Goal: Learn about a topic

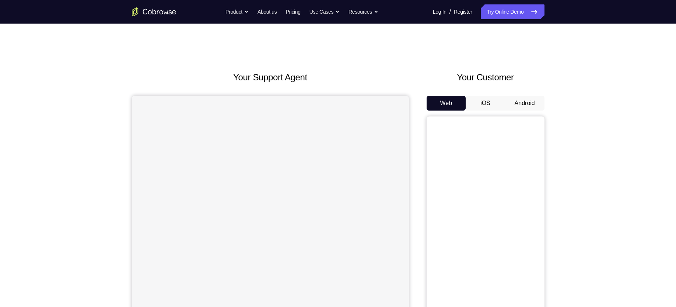
click at [535, 96] on button "Android" at bounding box center [524, 103] width 39 height 15
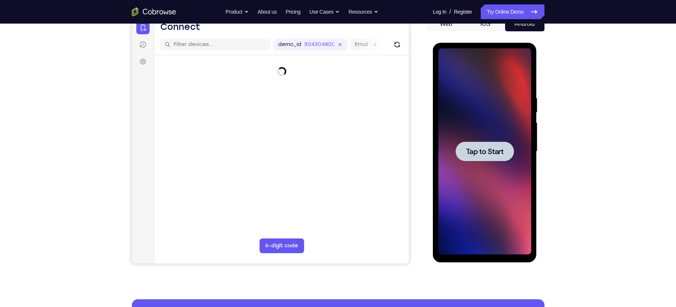
click at [480, 156] on div at bounding box center [485, 152] width 58 height 20
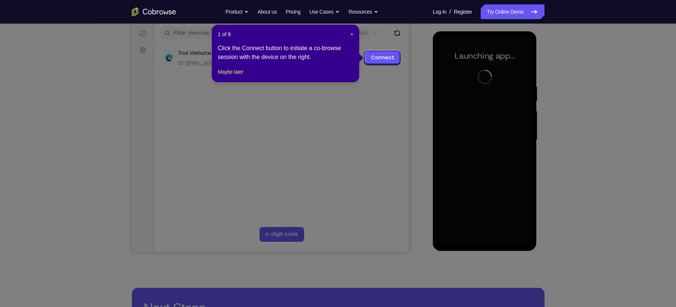
scroll to position [92, 0]
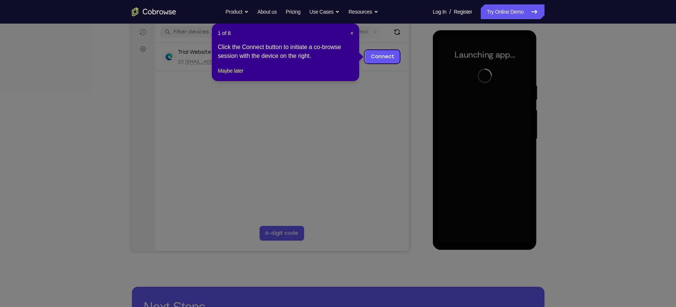
click at [353, 33] on span "×" at bounding box center [352, 33] width 3 height 6
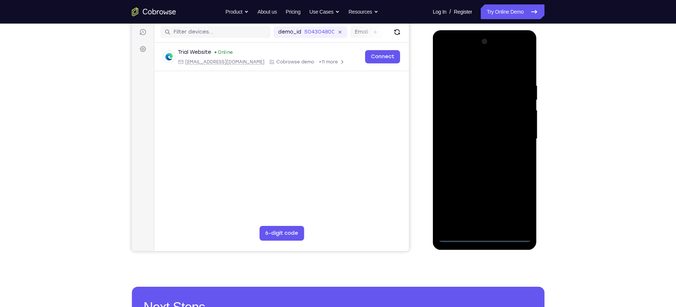
click at [487, 239] on div at bounding box center [485, 139] width 93 height 206
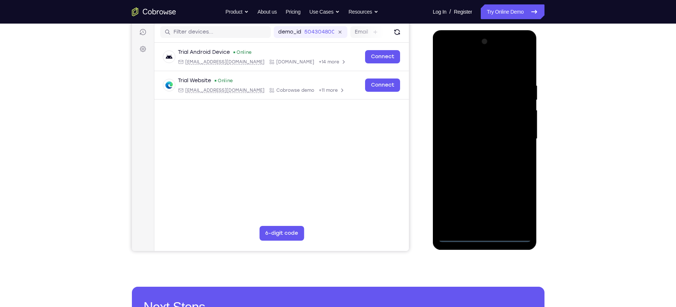
click at [520, 205] on div at bounding box center [485, 139] width 93 height 206
click at [484, 70] on div at bounding box center [485, 139] width 93 height 206
click at [514, 135] on div at bounding box center [485, 139] width 93 height 206
click at [473, 151] on div at bounding box center [485, 139] width 93 height 206
click at [466, 126] on div at bounding box center [485, 139] width 93 height 206
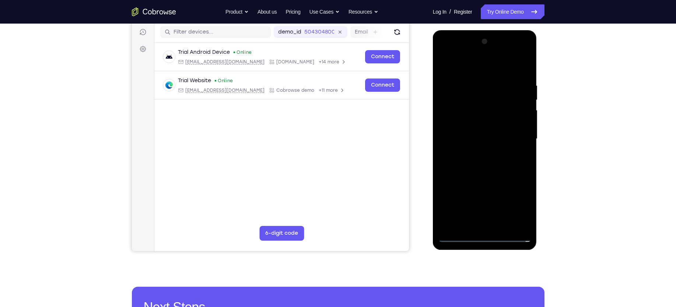
click at [467, 122] on div at bounding box center [485, 139] width 93 height 206
click at [520, 124] on div at bounding box center [485, 139] width 93 height 206
click at [464, 139] on div at bounding box center [485, 139] width 93 height 206
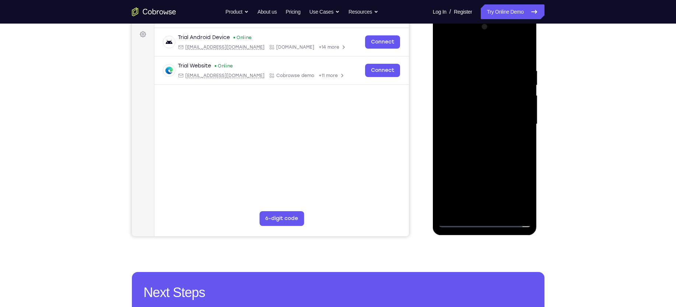
click at [468, 147] on div at bounding box center [485, 124] width 93 height 206
click at [473, 145] on div at bounding box center [485, 124] width 93 height 206
click at [486, 159] on div at bounding box center [485, 124] width 93 height 206
click at [503, 211] on div at bounding box center [485, 124] width 93 height 206
click at [471, 164] on div at bounding box center [485, 124] width 93 height 206
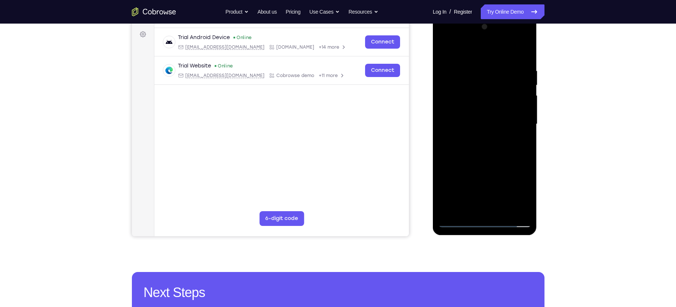
click at [475, 120] on div at bounding box center [485, 124] width 93 height 206
click at [519, 145] on div at bounding box center [485, 124] width 93 height 206
click at [444, 51] on div at bounding box center [485, 124] width 93 height 206
click at [491, 154] on div at bounding box center [485, 124] width 93 height 206
click at [445, 51] on div at bounding box center [485, 124] width 93 height 206
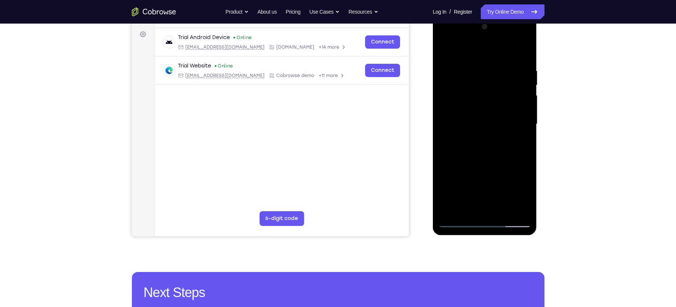
click at [467, 135] on div at bounding box center [485, 124] width 93 height 206
drag, startPoint x: 511, startPoint y: 138, endPoint x: 518, endPoint y: 169, distance: 32.0
click at [518, 169] on div at bounding box center [485, 124] width 93 height 206
drag, startPoint x: 510, startPoint y: 174, endPoint x: 498, endPoint y: 123, distance: 53.1
click at [498, 123] on div at bounding box center [485, 124] width 93 height 206
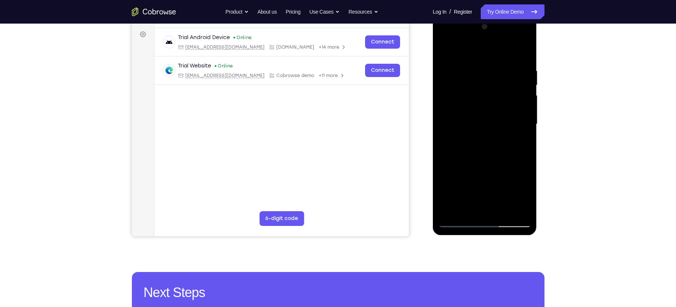
click at [463, 167] on div at bounding box center [485, 124] width 93 height 206
click at [486, 168] on div at bounding box center [485, 124] width 93 height 206
click at [523, 141] on div at bounding box center [485, 124] width 93 height 206
click at [523, 195] on div at bounding box center [485, 124] width 93 height 206
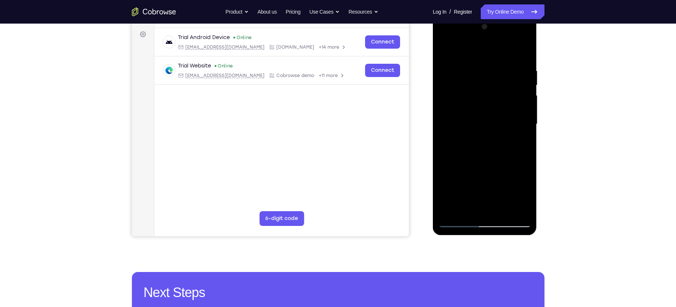
click at [463, 91] on div at bounding box center [485, 124] width 93 height 206
click at [502, 154] on div at bounding box center [485, 124] width 93 height 206
click at [523, 195] on div at bounding box center [485, 124] width 93 height 206
click at [525, 196] on div at bounding box center [485, 124] width 93 height 206
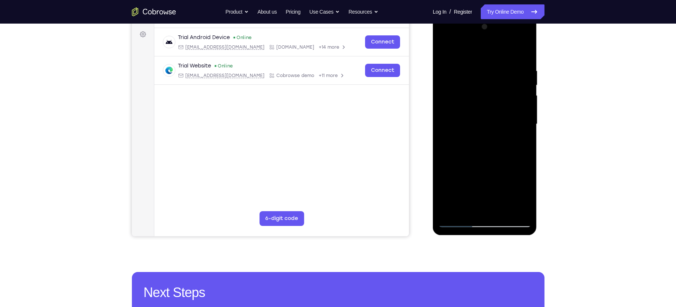
click at [523, 196] on div at bounding box center [485, 124] width 93 height 206
click at [525, 128] on div at bounding box center [485, 124] width 93 height 206
click at [467, 142] on div at bounding box center [485, 124] width 93 height 206
click at [522, 143] on div at bounding box center [485, 124] width 93 height 206
click at [446, 52] on div at bounding box center [485, 124] width 93 height 206
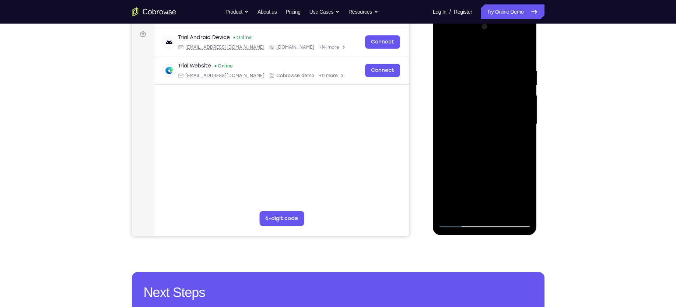
click at [446, 51] on div at bounding box center [485, 124] width 93 height 206
click at [447, 210] on div at bounding box center [485, 124] width 93 height 206
click at [501, 211] on div at bounding box center [485, 124] width 93 height 206
click at [466, 120] on div at bounding box center [485, 124] width 93 height 206
click at [521, 144] on div at bounding box center [485, 124] width 93 height 206
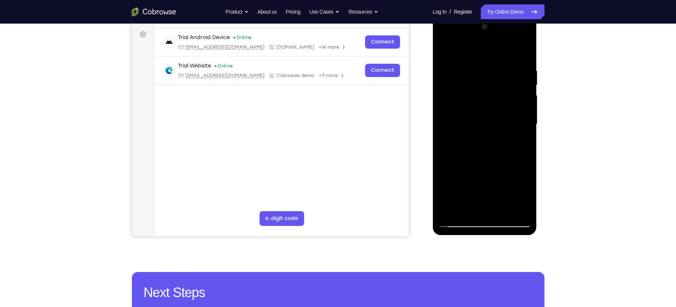
click at [517, 142] on div at bounding box center [485, 124] width 93 height 206
click at [523, 191] on div at bounding box center [485, 124] width 93 height 206
click at [442, 52] on div at bounding box center [485, 124] width 93 height 206
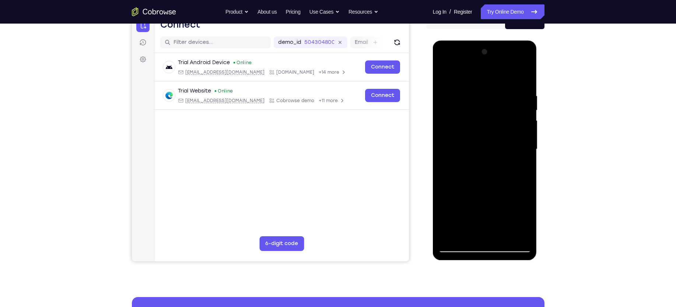
click at [472, 142] on div at bounding box center [485, 149] width 93 height 206
click at [443, 73] on div at bounding box center [485, 149] width 93 height 206
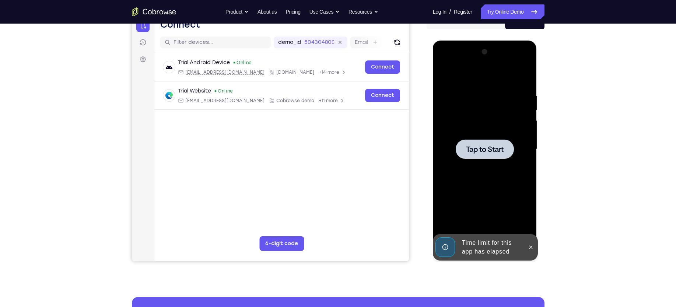
click at [469, 147] on span "Tap to Start" at bounding box center [485, 149] width 38 height 7
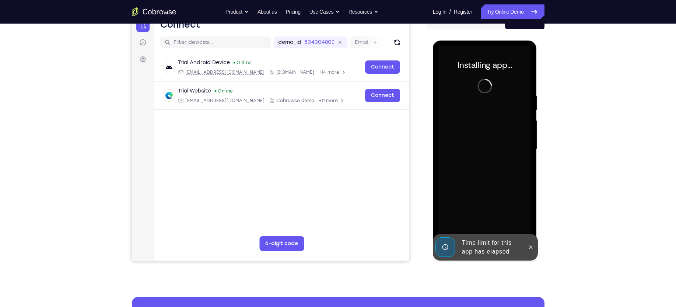
click at [535, 252] on div at bounding box center [531, 247] width 12 height 27
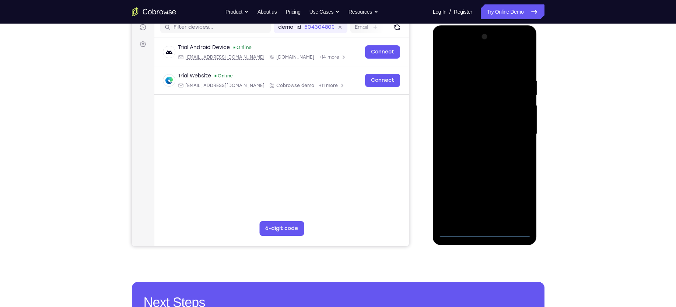
scroll to position [99, 0]
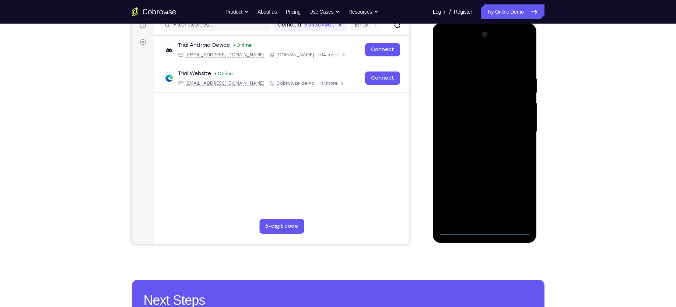
click at [484, 232] on div at bounding box center [485, 132] width 93 height 206
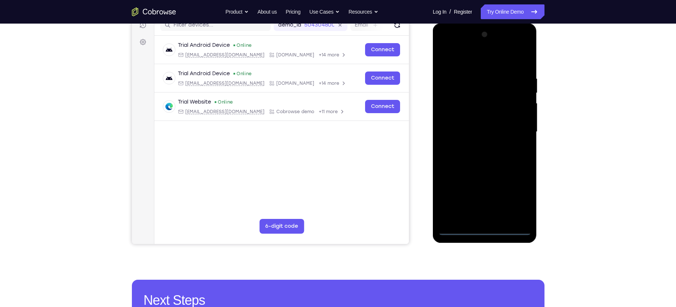
click at [516, 196] on div at bounding box center [485, 132] width 93 height 206
click at [487, 59] on div at bounding box center [485, 132] width 93 height 206
click at [516, 125] on div at bounding box center [485, 132] width 93 height 206
click at [480, 145] on div at bounding box center [485, 132] width 93 height 206
click at [481, 125] on div at bounding box center [485, 132] width 93 height 206
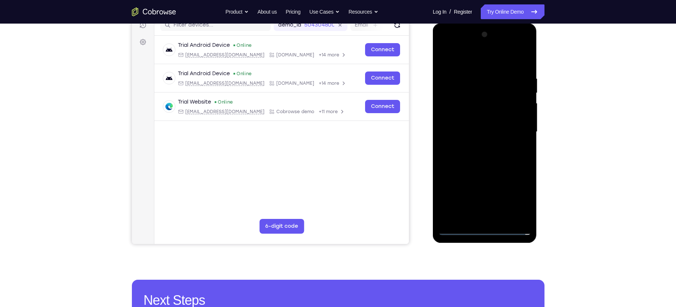
click at [477, 113] on div at bounding box center [485, 132] width 93 height 206
click at [522, 114] on div at bounding box center [485, 132] width 93 height 206
click at [474, 135] on div at bounding box center [485, 132] width 93 height 206
click at [469, 153] on div at bounding box center [485, 132] width 93 height 206
click at [476, 149] on div at bounding box center [485, 132] width 93 height 206
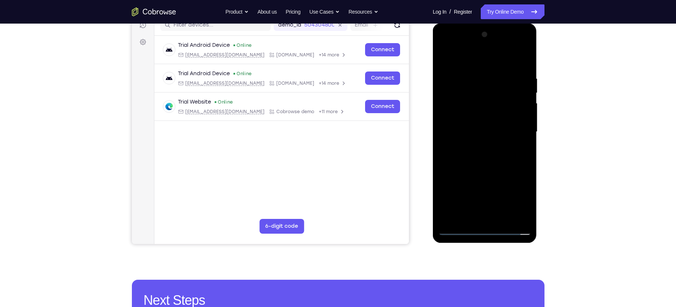
click at [501, 219] on div at bounding box center [485, 132] width 93 height 206
click at [488, 167] on div at bounding box center [485, 132] width 93 height 206
click at [501, 216] on div at bounding box center [485, 132] width 93 height 206
click at [483, 169] on div at bounding box center [485, 132] width 93 height 206
click at [477, 146] on div at bounding box center [485, 132] width 93 height 206
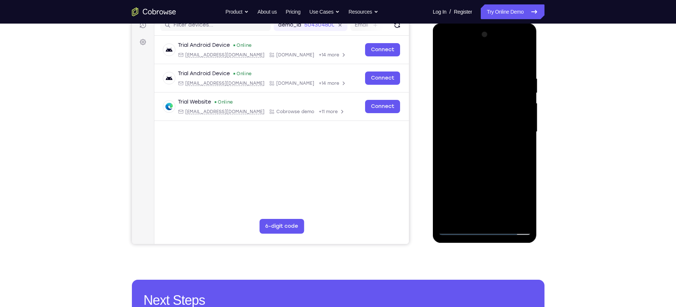
click at [488, 218] on div at bounding box center [485, 132] width 93 height 206
click at [464, 216] on div at bounding box center [485, 132] width 93 height 206
click at [494, 158] on div at bounding box center [485, 132] width 93 height 206
drag, startPoint x: 465, startPoint y: 131, endPoint x: 450, endPoint y: 133, distance: 14.9
click at [450, 133] on div at bounding box center [485, 132] width 93 height 206
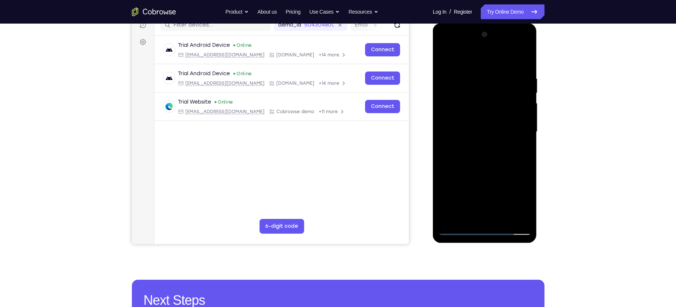
drag, startPoint x: 521, startPoint y: 158, endPoint x: 494, endPoint y: 162, distance: 26.8
click at [494, 162] on div at bounding box center [485, 132] width 93 height 206
drag, startPoint x: 519, startPoint y: 155, endPoint x: 505, endPoint y: 157, distance: 14.2
click at [505, 157] on div at bounding box center [485, 132] width 93 height 206
click at [517, 158] on div at bounding box center [485, 132] width 93 height 206
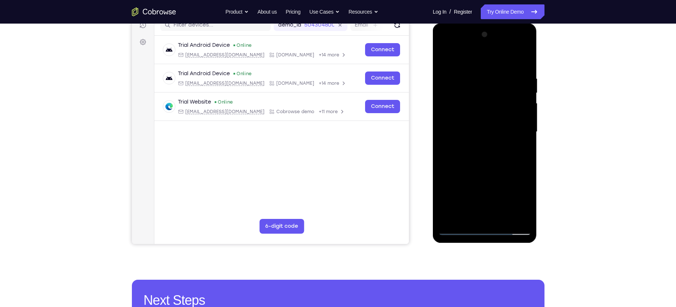
click at [445, 174] on div at bounding box center [485, 132] width 93 height 206
click at [518, 146] on div at bounding box center [485, 132] width 93 height 206
click at [445, 59] on div at bounding box center [485, 132] width 93 height 206
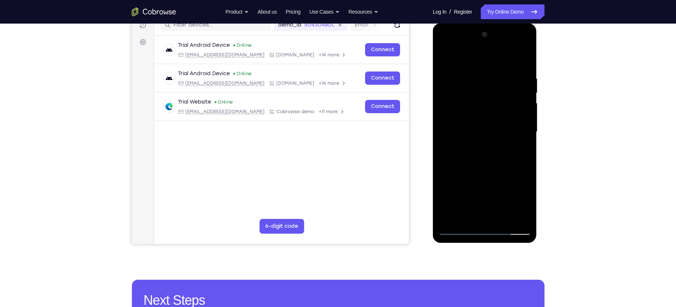
click at [461, 142] on div at bounding box center [485, 132] width 93 height 206
click at [457, 174] on div at bounding box center [485, 132] width 93 height 206
click at [474, 176] on div at bounding box center [485, 132] width 93 height 206
click at [518, 150] on div at bounding box center [485, 132] width 93 height 206
click at [463, 111] on div at bounding box center [485, 132] width 93 height 206
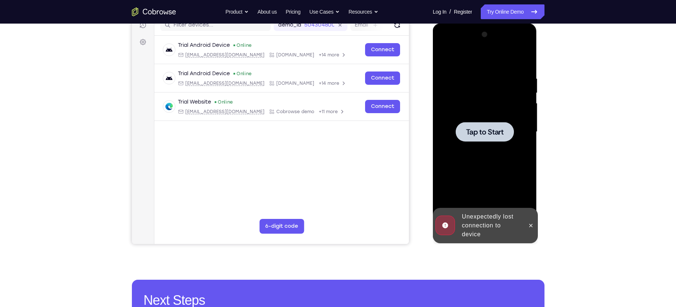
drag, startPoint x: 484, startPoint y: 141, endPoint x: 497, endPoint y: 133, distance: 15.7
click at [497, 133] on span "Tap to Start" at bounding box center [485, 131] width 38 height 7
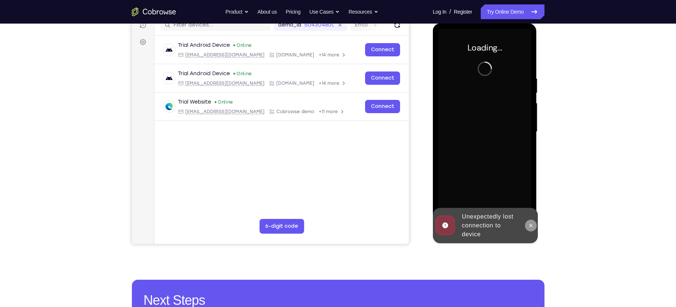
click at [532, 224] on icon at bounding box center [531, 226] width 6 height 6
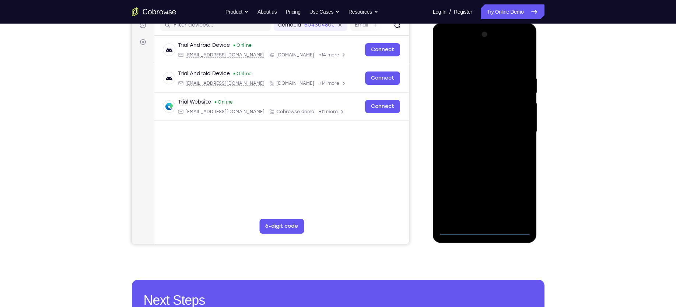
click at [485, 228] on div at bounding box center [485, 132] width 93 height 206
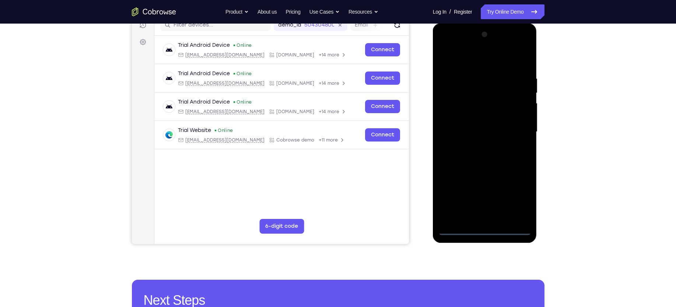
click at [518, 198] on div at bounding box center [485, 132] width 93 height 206
click at [520, 200] on div at bounding box center [485, 132] width 93 height 206
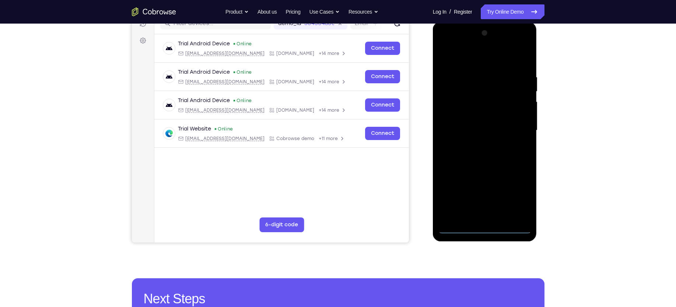
scroll to position [101, 0]
click at [467, 60] on div at bounding box center [485, 130] width 93 height 206
click at [514, 123] on div at bounding box center [485, 130] width 93 height 206
click at [475, 143] on div at bounding box center [485, 130] width 93 height 206
click at [484, 122] on div at bounding box center [485, 130] width 93 height 206
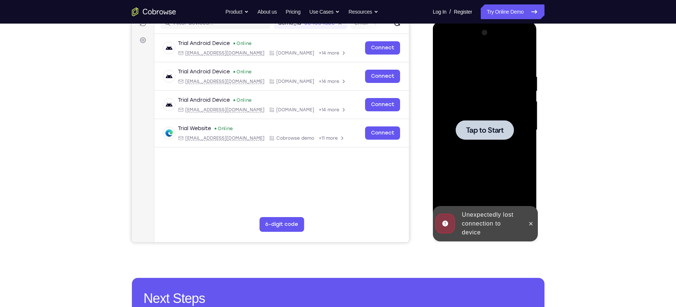
click at [474, 127] on span "Tap to Start" at bounding box center [485, 129] width 38 height 7
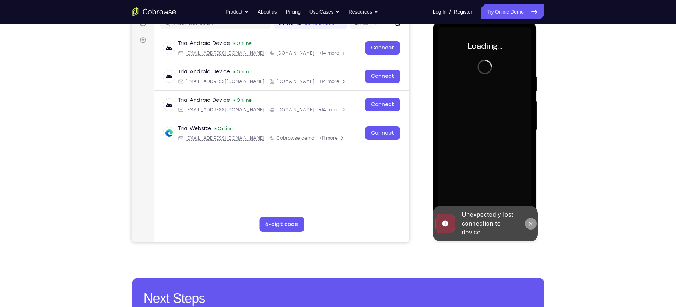
click at [533, 227] on button at bounding box center [531, 224] width 12 height 12
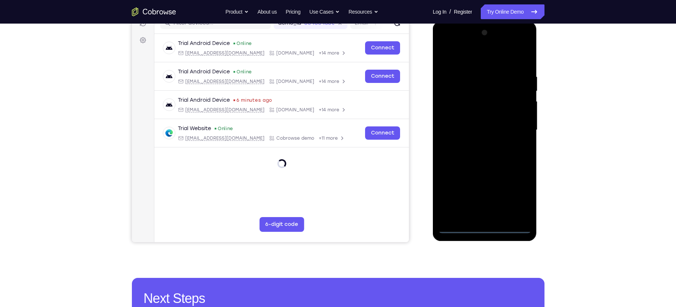
click at [485, 229] on div at bounding box center [485, 130] width 93 height 206
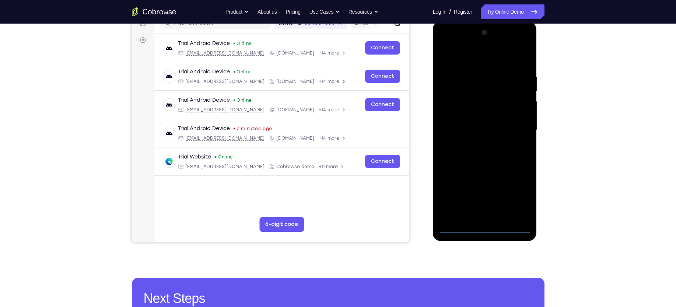
click at [514, 196] on div at bounding box center [485, 130] width 93 height 206
click at [477, 59] on div at bounding box center [485, 130] width 93 height 206
click at [513, 126] on div at bounding box center [485, 130] width 93 height 206
click at [478, 142] on div at bounding box center [485, 130] width 93 height 206
click at [476, 144] on div at bounding box center [485, 130] width 93 height 206
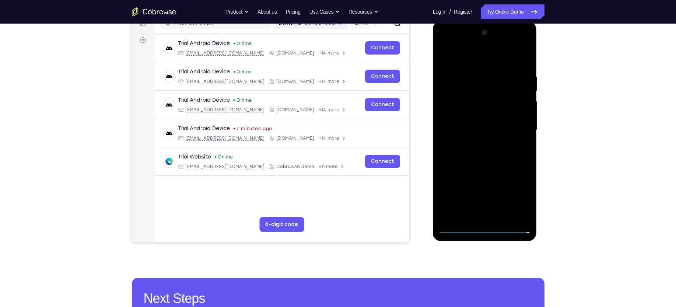
click at [470, 114] on div at bounding box center [485, 130] width 93 height 206
click at [466, 104] on div at bounding box center [485, 130] width 93 height 206
click at [471, 116] on div at bounding box center [485, 130] width 93 height 206
click at [508, 126] on div at bounding box center [485, 130] width 93 height 206
click at [498, 154] on div at bounding box center [485, 130] width 93 height 206
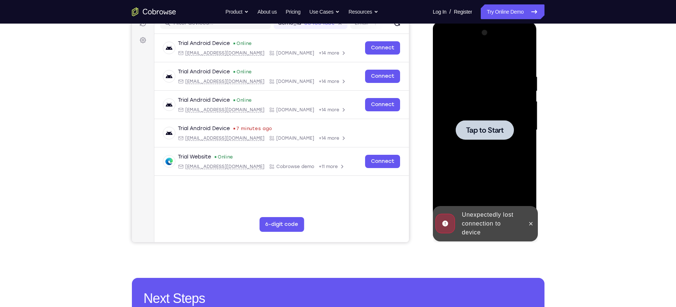
click at [481, 123] on div at bounding box center [485, 130] width 58 height 20
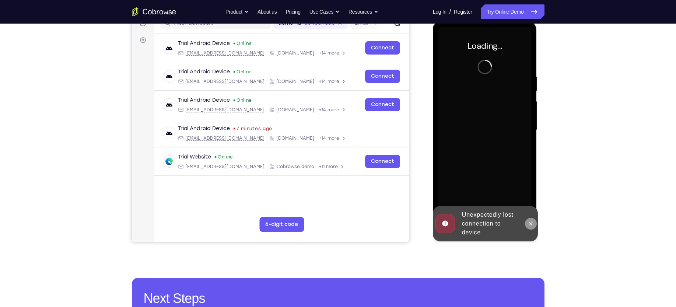
click at [529, 223] on icon at bounding box center [531, 224] width 6 height 6
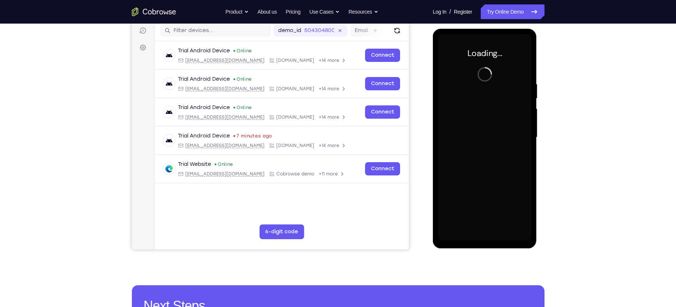
scroll to position [94, 0]
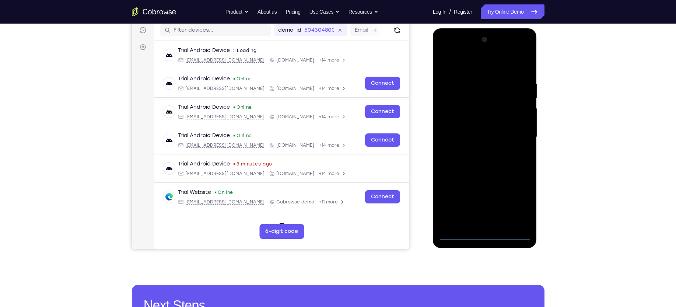
click at [484, 234] on div at bounding box center [485, 137] width 93 height 206
click at [521, 204] on div at bounding box center [485, 137] width 93 height 206
click at [464, 63] on div at bounding box center [485, 137] width 93 height 206
click at [514, 130] on div at bounding box center [485, 137] width 93 height 206
click at [477, 150] on div at bounding box center [485, 137] width 93 height 206
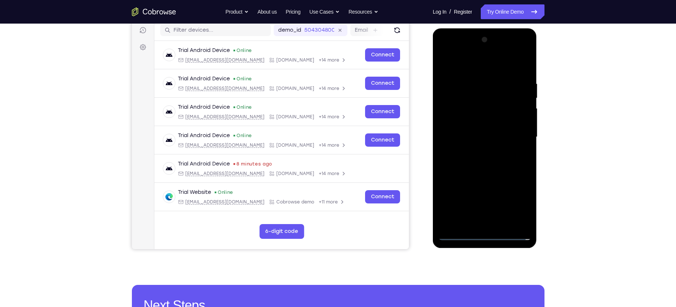
click at [487, 126] on div at bounding box center [485, 137] width 93 height 206
click at [481, 121] on div at bounding box center [485, 137] width 93 height 206
click at [468, 136] on div at bounding box center [485, 137] width 93 height 206
click at [474, 160] on div at bounding box center [485, 137] width 93 height 206
click at [481, 155] on div at bounding box center [485, 137] width 93 height 206
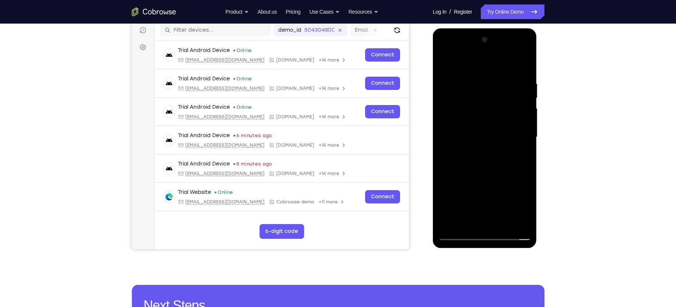
click at [502, 224] on div at bounding box center [485, 137] width 93 height 206
click at [486, 170] on div at bounding box center [485, 137] width 93 height 206
click at [494, 171] on div at bounding box center [485, 137] width 93 height 206
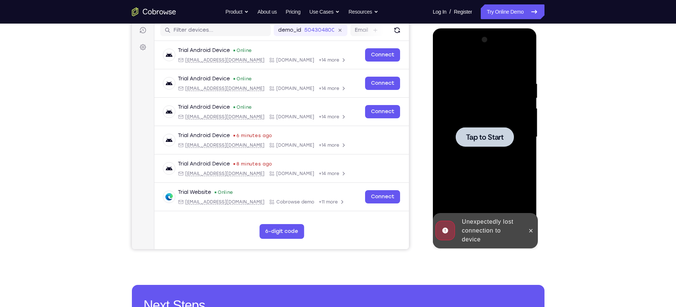
click at [488, 133] on span "Tap to Start" at bounding box center [485, 136] width 38 height 7
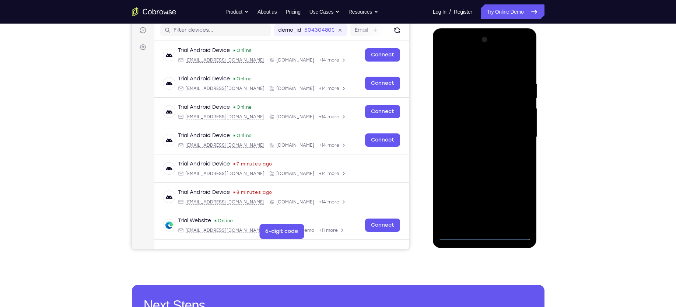
click at [484, 234] on div at bounding box center [485, 137] width 93 height 206
click at [515, 208] on div at bounding box center [485, 137] width 93 height 206
click at [466, 68] on div at bounding box center [485, 137] width 93 height 206
click at [518, 135] on div at bounding box center [485, 137] width 93 height 206
click at [476, 152] on div at bounding box center [485, 137] width 93 height 206
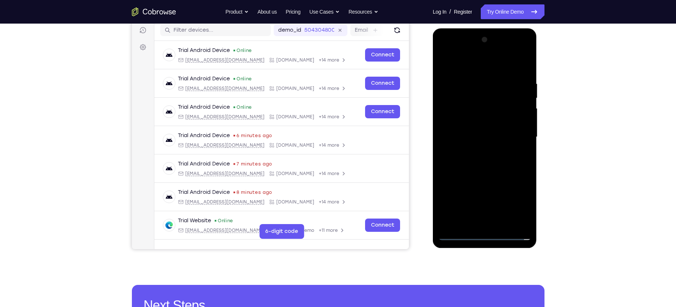
click at [470, 128] on div at bounding box center [485, 137] width 93 height 206
click at [477, 122] on div at bounding box center [485, 137] width 93 height 206
click at [522, 122] on div at bounding box center [485, 137] width 93 height 206
click at [501, 139] on div at bounding box center [485, 137] width 93 height 206
click at [461, 159] on div at bounding box center [485, 137] width 93 height 206
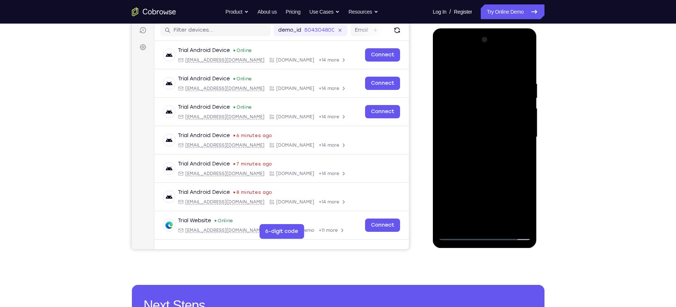
click at [477, 154] on div at bounding box center [485, 137] width 93 height 206
click at [503, 64] on div at bounding box center [485, 137] width 93 height 206
click at [487, 79] on div at bounding box center [485, 137] width 93 height 206
click at [460, 159] on div at bounding box center [485, 137] width 93 height 206
click at [501, 226] on div at bounding box center [485, 137] width 93 height 206
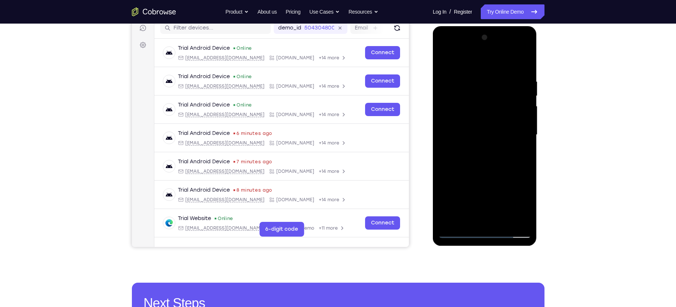
scroll to position [97, 0]
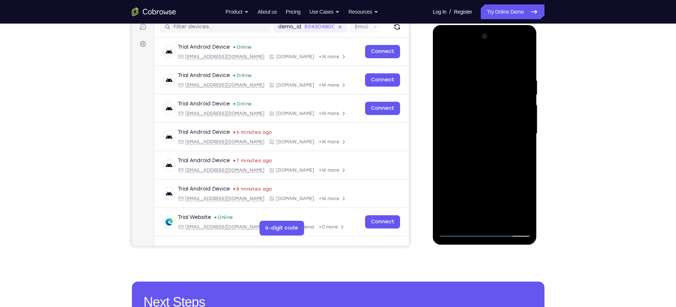
click at [488, 168] on div at bounding box center [485, 134] width 93 height 206
click at [502, 220] on div at bounding box center [485, 134] width 93 height 206
click at [488, 172] on div at bounding box center [485, 134] width 93 height 206
click at [480, 169] on div at bounding box center [485, 134] width 93 height 206
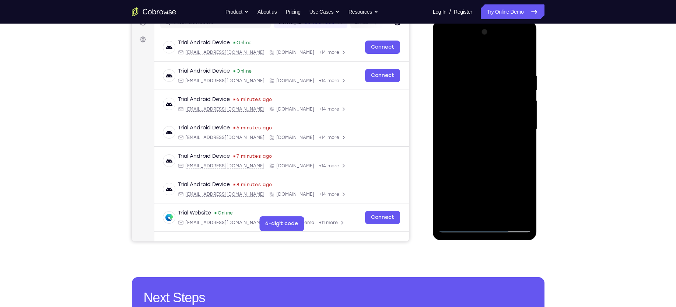
scroll to position [94, 0]
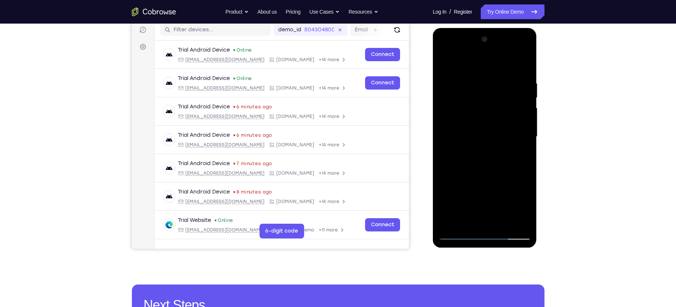
click at [482, 174] on div at bounding box center [485, 137] width 93 height 206
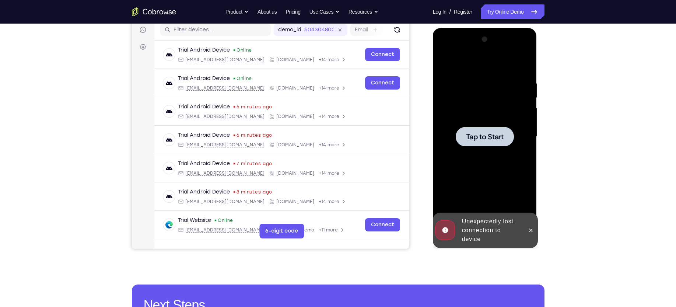
click at [497, 140] on span "Tap to Start" at bounding box center [485, 136] width 38 height 7
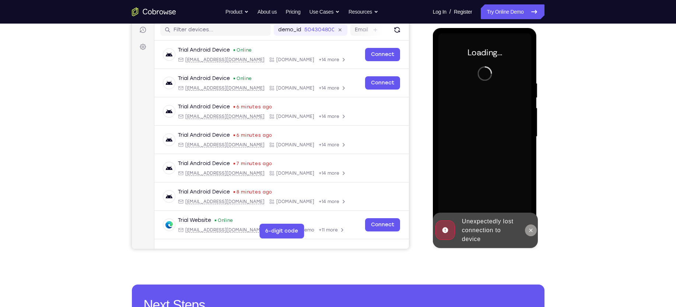
click at [532, 230] on icon at bounding box center [531, 230] width 6 height 6
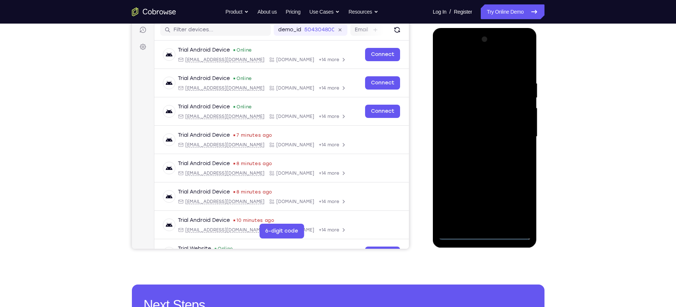
click at [481, 233] on div at bounding box center [485, 137] width 93 height 206
click at [515, 201] on div at bounding box center [485, 137] width 93 height 206
click at [471, 62] on div at bounding box center [485, 137] width 93 height 206
click at [514, 130] on div at bounding box center [485, 137] width 93 height 206
click at [477, 147] on div at bounding box center [485, 137] width 93 height 206
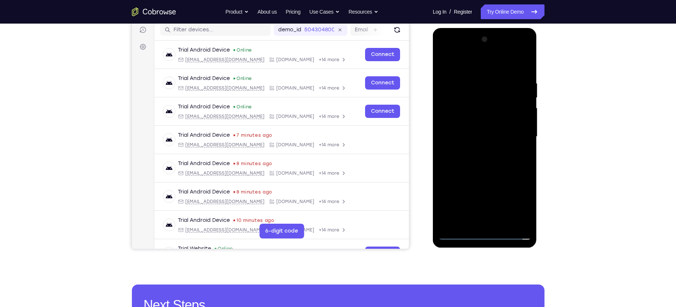
click at [490, 122] on div at bounding box center [485, 137] width 93 height 206
click at [470, 121] on div at bounding box center [485, 137] width 93 height 206
click at [486, 133] on div at bounding box center [485, 137] width 93 height 206
click at [492, 161] on div at bounding box center [485, 137] width 93 height 206
click at [480, 156] on div at bounding box center [485, 137] width 93 height 206
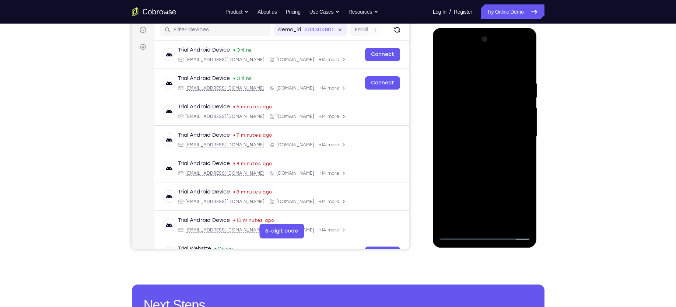
click at [501, 222] on div at bounding box center [485, 137] width 93 height 206
click at [484, 170] on div at bounding box center [485, 137] width 93 height 206
click at [502, 219] on div at bounding box center [485, 137] width 93 height 206
click at [480, 168] on div at bounding box center [485, 137] width 93 height 206
click at [475, 175] on div at bounding box center [485, 137] width 93 height 206
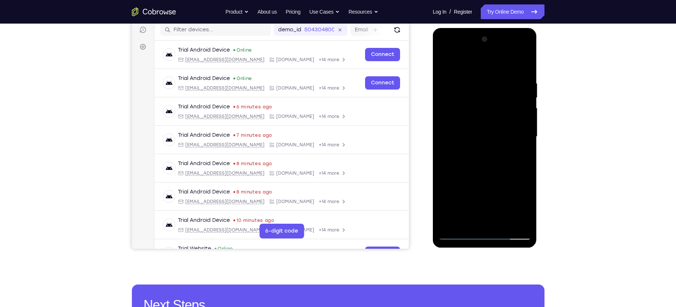
click at [443, 62] on div at bounding box center [485, 137] width 93 height 206
click at [466, 132] on div at bounding box center [485, 137] width 93 height 206
click at [457, 153] on div at bounding box center [485, 137] width 93 height 206
click at [464, 146] on div at bounding box center [485, 137] width 93 height 206
click at [484, 147] on div at bounding box center [485, 137] width 93 height 206
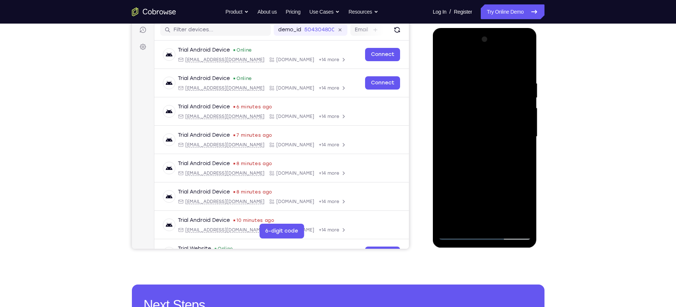
click at [521, 154] on div at bounding box center [485, 137] width 93 height 206
click at [464, 115] on div at bounding box center [485, 137] width 93 height 206
click at [484, 181] on div at bounding box center [485, 137] width 93 height 206
click at [517, 156] on div at bounding box center [485, 137] width 93 height 206
click at [522, 207] on div at bounding box center [485, 137] width 93 height 206
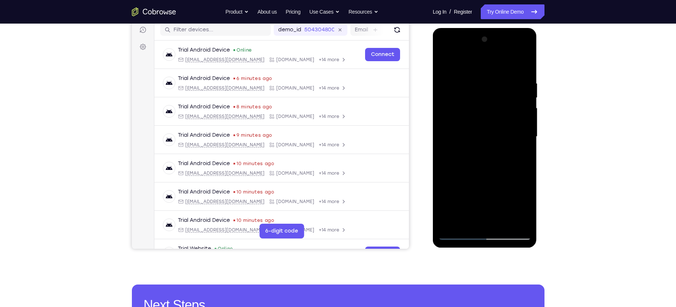
click at [519, 156] on div at bounding box center [485, 137] width 93 height 206
click at [521, 155] on div at bounding box center [485, 137] width 93 height 206
click at [524, 137] on div at bounding box center [485, 137] width 93 height 206
click at [499, 203] on div at bounding box center [485, 137] width 93 height 206
drag, startPoint x: 476, startPoint y: 194, endPoint x: 458, endPoint y: 208, distance: 22.6
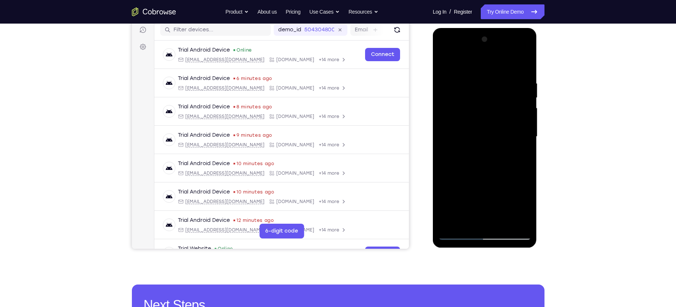
click at [458, 208] on div at bounding box center [485, 137] width 93 height 206
click at [487, 136] on div at bounding box center [485, 137] width 93 height 206
click at [466, 219] on div at bounding box center [485, 137] width 93 height 206
click at [524, 208] on div at bounding box center [485, 137] width 93 height 206
click at [519, 155] on div at bounding box center [485, 137] width 93 height 206
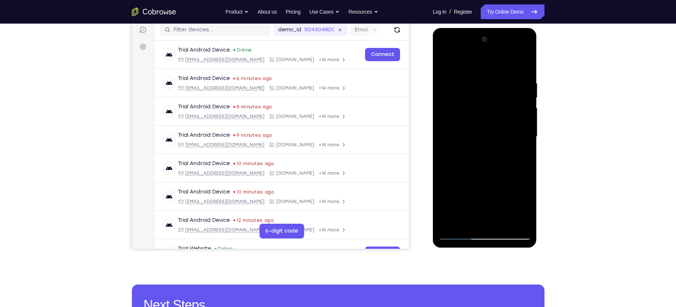
click at [518, 155] on div at bounding box center [485, 137] width 93 height 206
click at [522, 155] on div at bounding box center [485, 137] width 93 height 206
click at [474, 154] on div at bounding box center [485, 137] width 93 height 206
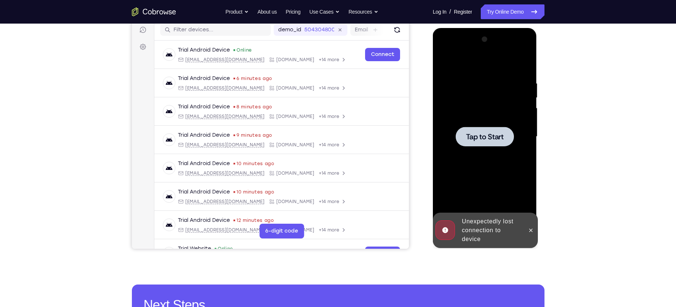
click at [469, 133] on span "Tap to Start" at bounding box center [485, 136] width 38 height 7
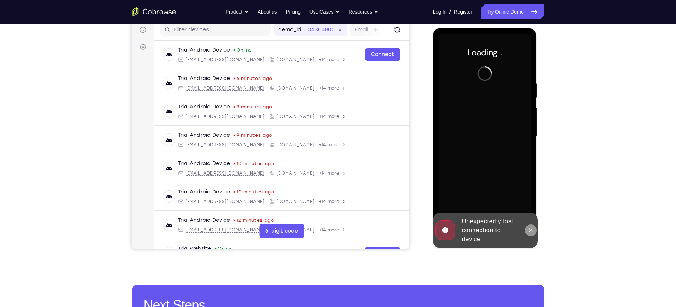
click at [531, 233] on button at bounding box center [531, 230] width 12 height 12
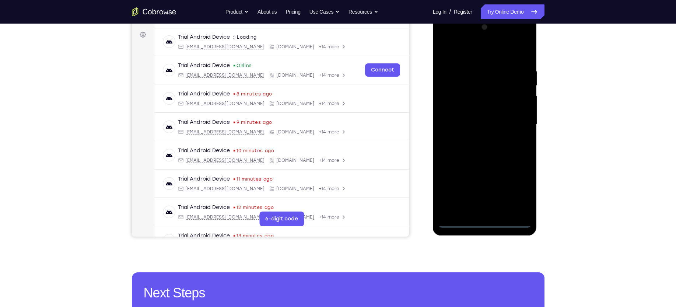
scroll to position [0, 0]
click at [483, 221] on div at bounding box center [485, 124] width 93 height 206
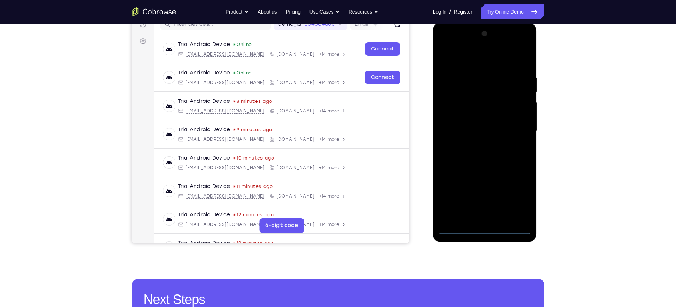
scroll to position [99, 0]
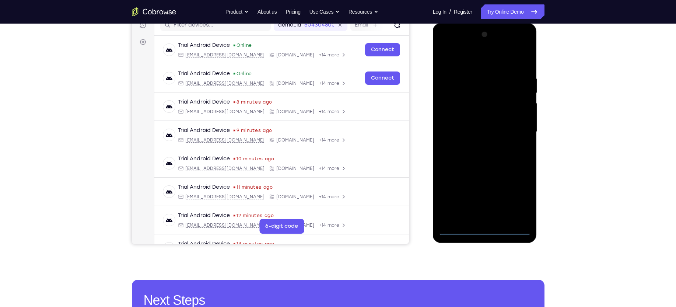
click at [521, 201] on div at bounding box center [485, 132] width 93 height 206
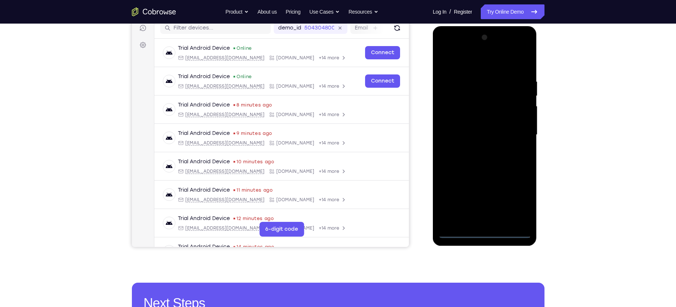
scroll to position [95, 0]
click at [465, 59] on div at bounding box center [485, 135] width 93 height 206
click at [513, 129] on div at bounding box center [485, 135] width 93 height 206
click at [477, 146] on div at bounding box center [485, 135] width 93 height 206
click at [467, 128] on div at bounding box center [485, 135] width 93 height 206
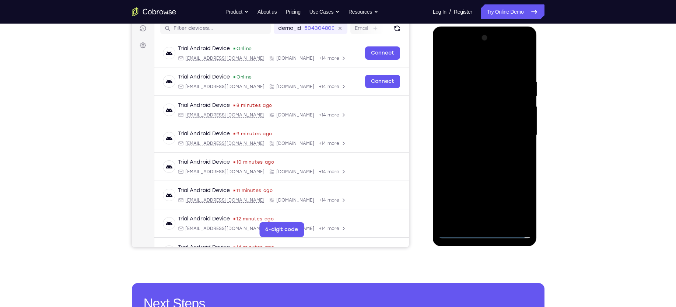
click at [466, 119] on div at bounding box center [485, 135] width 93 height 206
click at [522, 120] on div at bounding box center [485, 135] width 93 height 206
click at [460, 135] on div at bounding box center [485, 135] width 93 height 206
click at [454, 159] on div at bounding box center [485, 135] width 93 height 206
click at [503, 224] on div at bounding box center [485, 135] width 93 height 206
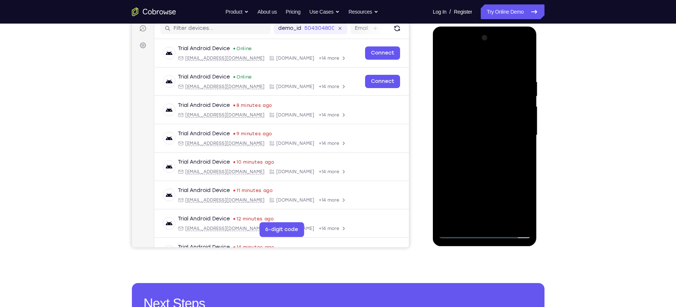
click at [467, 168] on div at bounding box center [485, 135] width 93 height 206
click at [523, 70] on div at bounding box center [485, 135] width 93 height 206
click at [502, 220] on div at bounding box center [485, 135] width 93 height 206
click at [523, 65] on div at bounding box center [485, 135] width 93 height 206
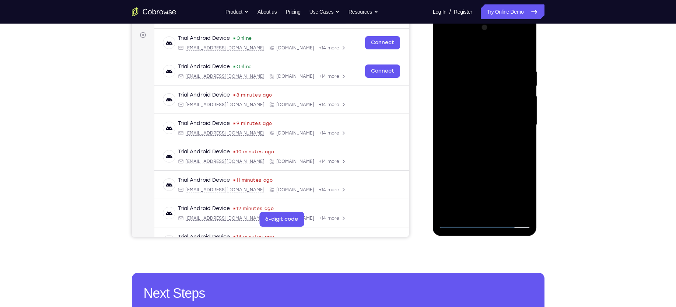
scroll to position [106, 0]
click at [522, 53] on div at bounding box center [485, 124] width 93 height 206
click at [523, 53] on div at bounding box center [485, 124] width 93 height 206
click at [501, 209] on div at bounding box center [485, 124] width 93 height 206
click at [502, 212] on div at bounding box center [485, 124] width 93 height 206
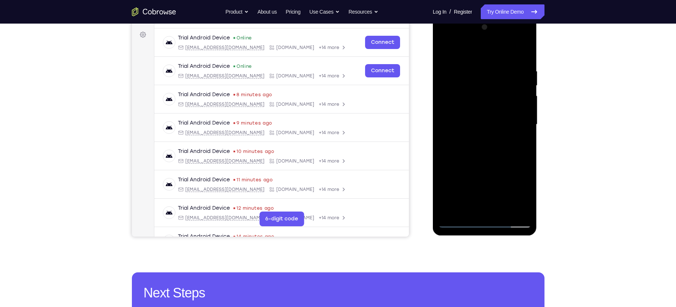
click at [502, 212] on div at bounding box center [485, 124] width 93 height 206
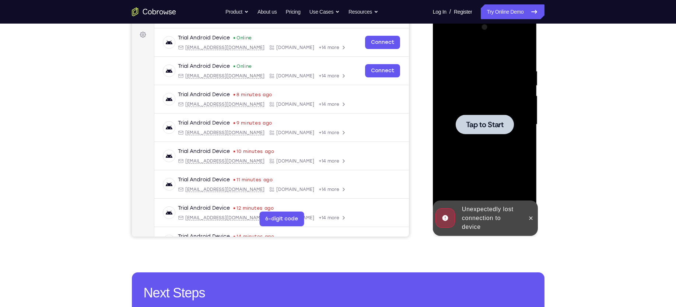
click at [488, 112] on div at bounding box center [485, 124] width 93 height 206
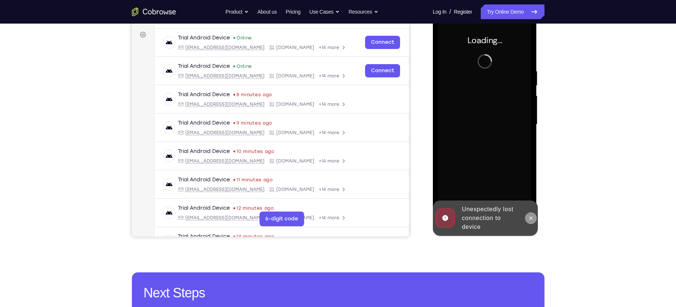
click at [528, 216] on icon at bounding box center [531, 218] width 6 height 6
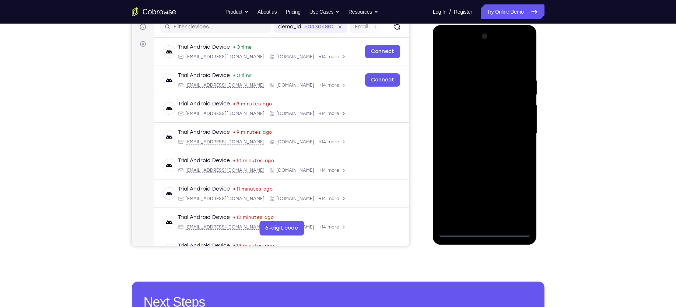
scroll to position [98, 0]
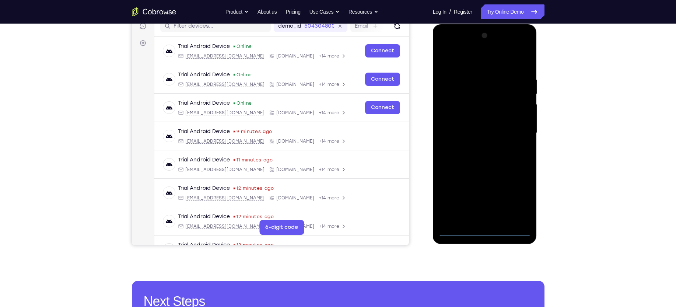
click at [486, 232] on div at bounding box center [485, 133] width 93 height 206
click at [513, 202] on div at bounding box center [485, 133] width 93 height 206
click at [475, 63] on div at bounding box center [485, 133] width 93 height 206
click at [516, 126] on div at bounding box center [485, 133] width 93 height 206
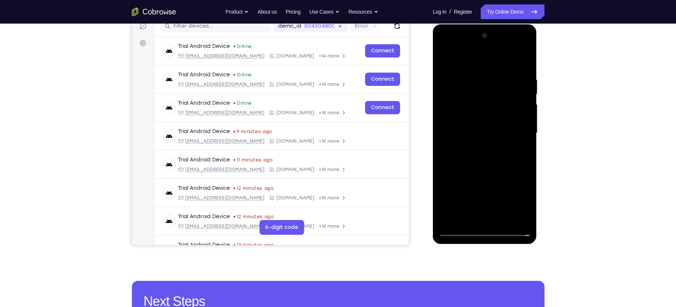
click at [475, 146] on div at bounding box center [485, 133] width 93 height 206
click at [474, 123] on div at bounding box center [485, 133] width 93 height 206
click at [463, 116] on div at bounding box center [485, 133] width 93 height 206
click at [522, 118] on div at bounding box center [485, 133] width 93 height 206
click at [480, 131] on div at bounding box center [485, 133] width 93 height 206
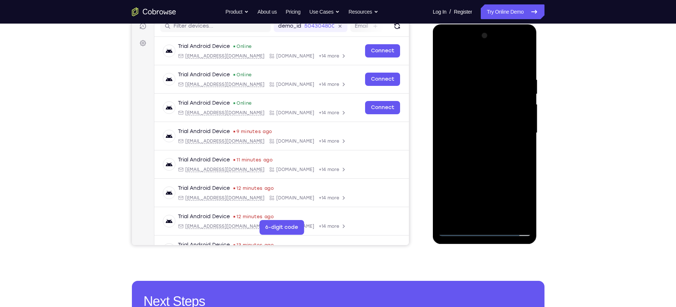
click at [477, 159] on div at bounding box center [485, 133] width 93 height 206
click at [492, 165] on div at bounding box center [485, 133] width 93 height 206
click at [501, 218] on div at bounding box center [485, 133] width 93 height 206
click at [483, 171] on div at bounding box center [485, 133] width 93 height 206
click at [469, 127] on div at bounding box center [485, 133] width 93 height 206
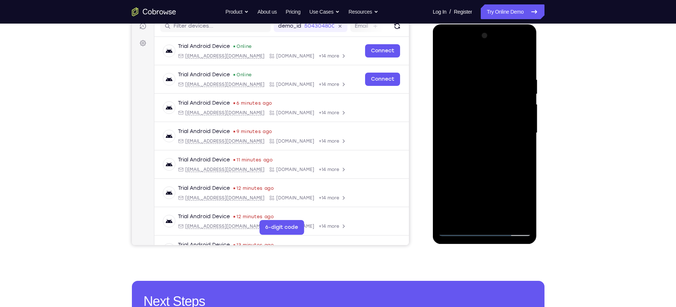
click at [521, 151] on div at bounding box center [485, 133] width 93 height 206
click at [445, 59] on div at bounding box center [485, 133] width 93 height 206
click at [471, 127] on div at bounding box center [485, 133] width 93 height 206
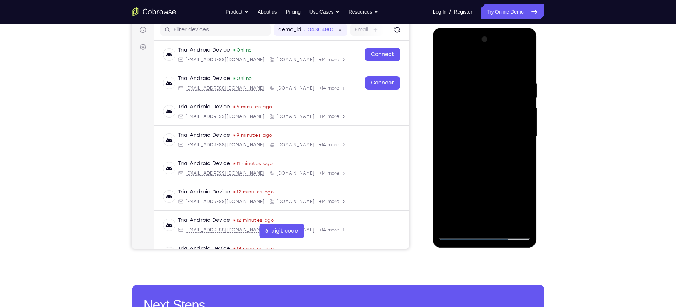
scroll to position [96, 0]
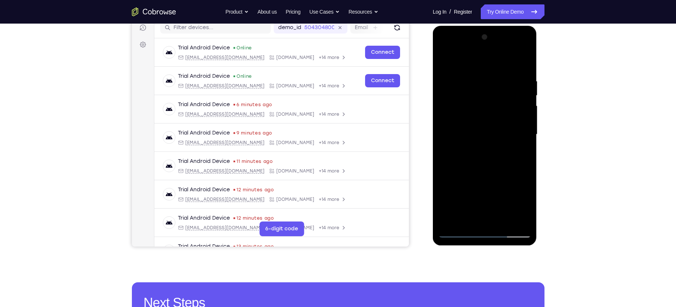
click at [445, 60] on div at bounding box center [485, 134] width 93 height 206
click at [473, 163] on div at bounding box center [485, 134] width 93 height 206
click at [446, 61] on div at bounding box center [485, 134] width 93 height 206
click at [470, 178] on div at bounding box center [485, 134] width 93 height 206
click at [477, 181] on div at bounding box center [485, 134] width 93 height 206
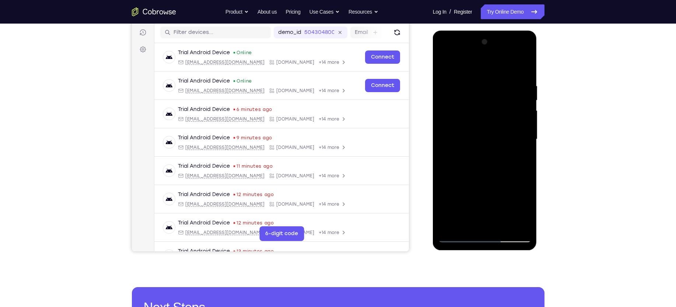
scroll to position [91, 0]
click at [448, 67] on div at bounding box center [485, 139] width 93 height 206
